Goal: Task Accomplishment & Management: Manage account settings

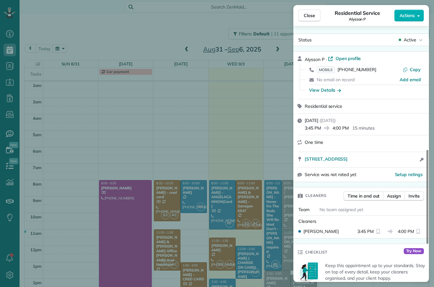
scroll to position [370, 0]
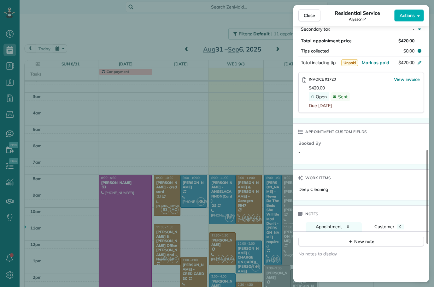
click at [310, 18] on span "Close" at bounding box center [309, 15] width 11 height 6
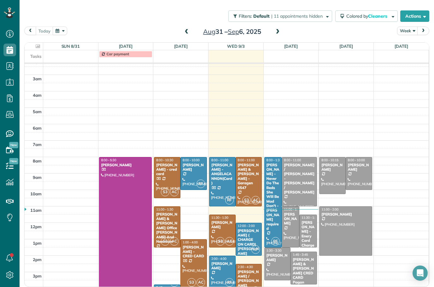
scroll to position [18, 0]
click at [218, 163] on div "[PERSON_NAME] - ANGELACANNON(Card)" at bounding box center [222, 174] width 23 height 23
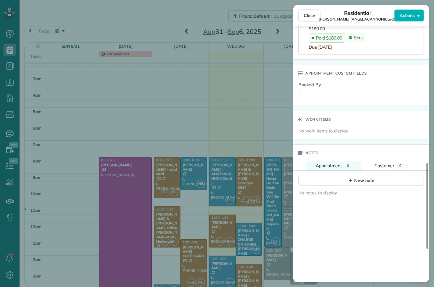
click at [308, 19] on button "Close" at bounding box center [310, 15] width 22 height 12
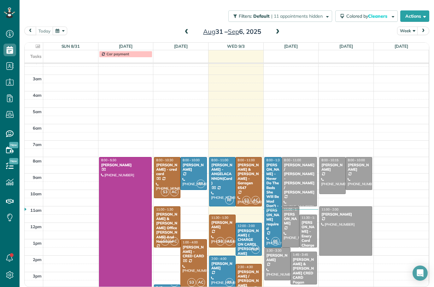
click at [248, 163] on div "[PERSON_NAME] & [PERSON_NAME] - Garagen 6547" at bounding box center [249, 176] width 23 height 27
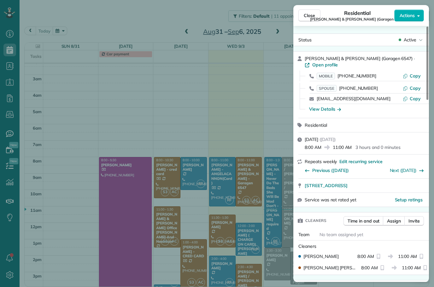
click at [160, 206] on div "Close Residential Rosemary & Eddye Hayes (Garagen 6547) Actions Status Active R…" at bounding box center [217, 143] width 434 height 287
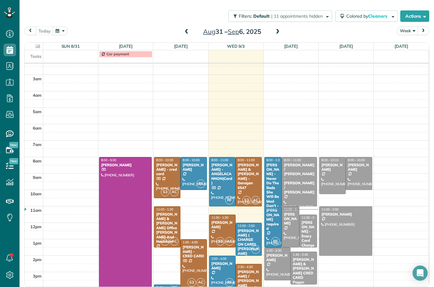
click at [167, 209] on div at bounding box center [167, 226] width 26 height 40
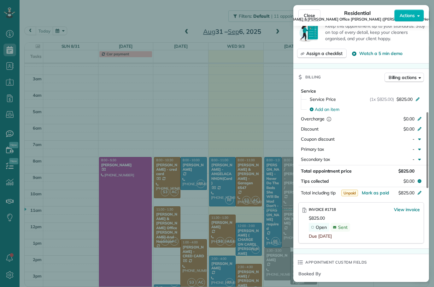
scroll to position [318, 0]
click at [374, 189] on span "Mark as paid" at bounding box center [375, 192] width 27 height 6
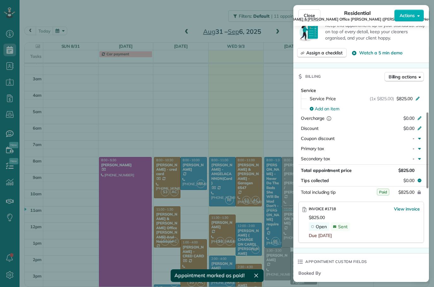
click at [407, 206] on span "View invoice" at bounding box center [407, 209] width 26 height 6
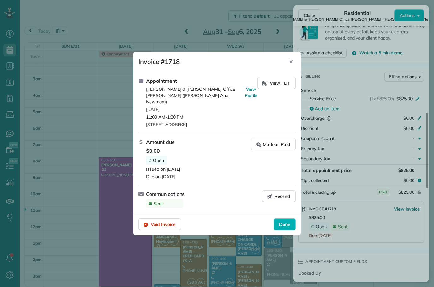
click at [275, 141] on div "Mark as Paid" at bounding box center [274, 144] width 34 height 7
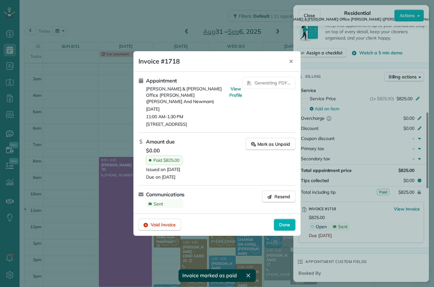
click at [280, 222] on span "Done" at bounding box center [284, 224] width 11 height 6
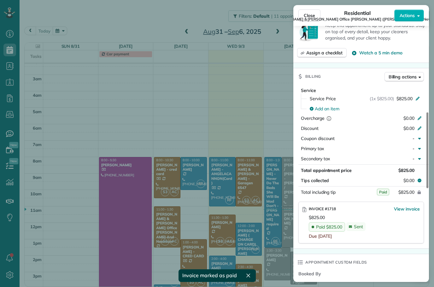
click at [307, 16] on span "Close" at bounding box center [309, 15] width 11 height 6
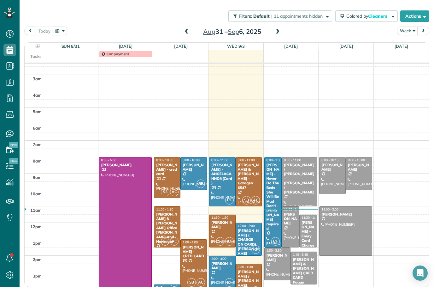
click at [244, 228] on div "[PERSON_NAME] ( CHARGE ON CARD) [PERSON_NAME]" at bounding box center [249, 241] width 23 height 27
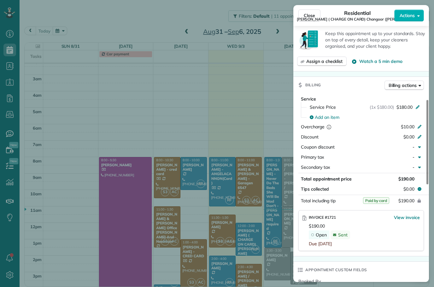
scroll to position [245, 0]
click at [402, 218] on span "View invoice" at bounding box center [407, 217] width 26 height 6
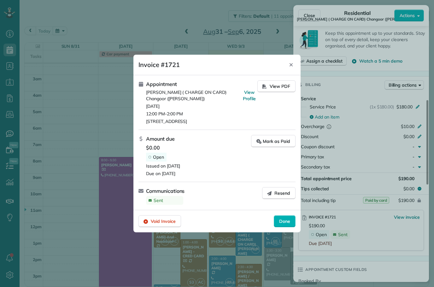
click at [270, 141] on div "Mark as Paid" at bounding box center [274, 141] width 34 height 7
click at [284, 218] on div "Done" at bounding box center [285, 221] width 22 height 12
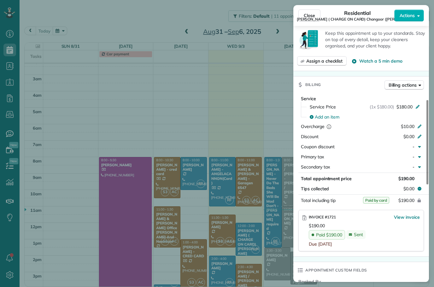
click at [314, 18] on span "Close" at bounding box center [309, 15] width 11 height 6
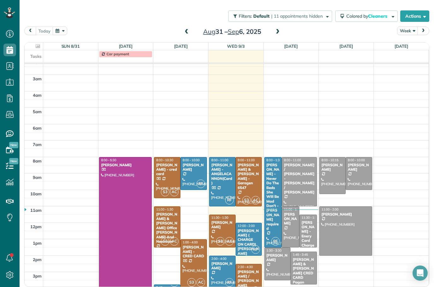
click at [306, 157] on div at bounding box center [299, 181] width 35 height 49
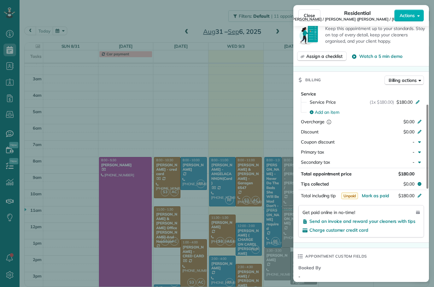
scroll to position [262, 0]
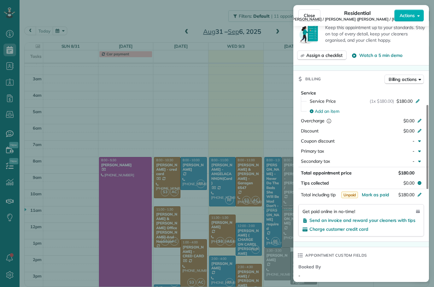
click at [378, 217] on span "Send an invoice and reward your cleaners with tips" at bounding box center [363, 220] width 106 height 6
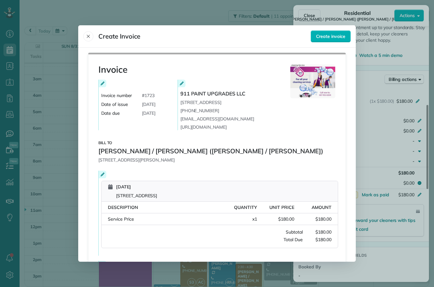
click at [341, 30] on button "Create invoice" at bounding box center [331, 36] width 40 height 12
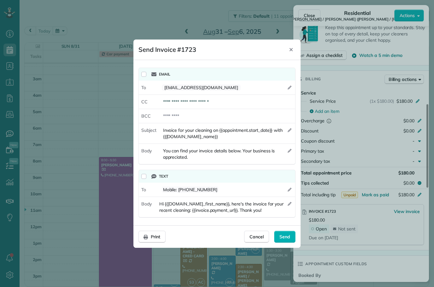
click at [284, 238] on span "Send" at bounding box center [285, 236] width 11 height 6
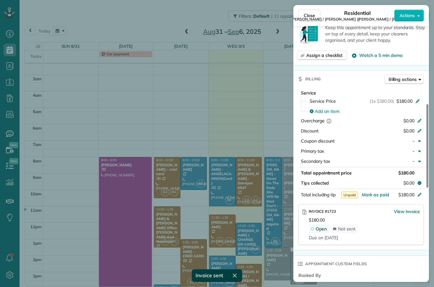
click at [313, 20] on button "Close" at bounding box center [310, 15] width 22 height 12
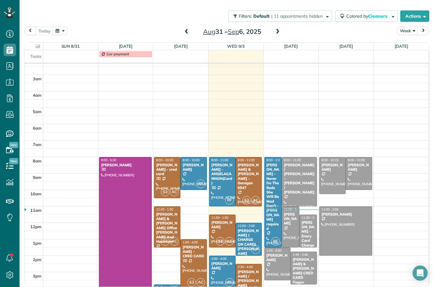
click at [298, 173] on div at bounding box center [299, 181] width 35 height 49
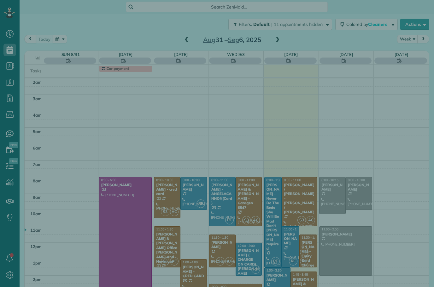
scroll to position [21, 0]
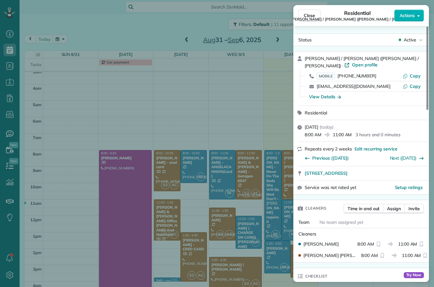
click at [313, 17] on span "Close" at bounding box center [309, 15] width 11 height 6
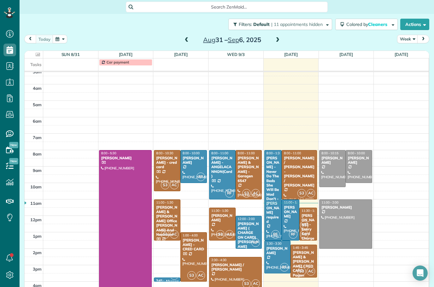
scroll to position [1, 0]
